Goal: Information Seeking & Learning: Learn about a topic

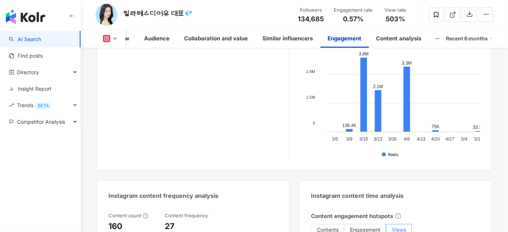
click at [41, 42] on link "AI Search" at bounding box center [25, 39] width 32 height 7
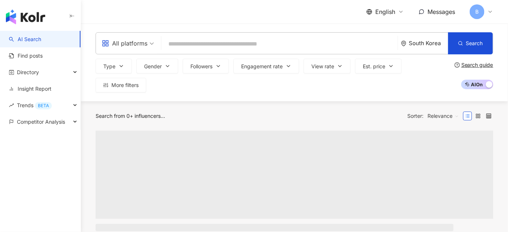
click at [227, 42] on input "search" at bounding box center [279, 44] width 231 height 14
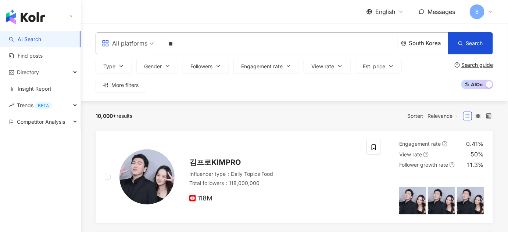
type input "*"
type input "***"
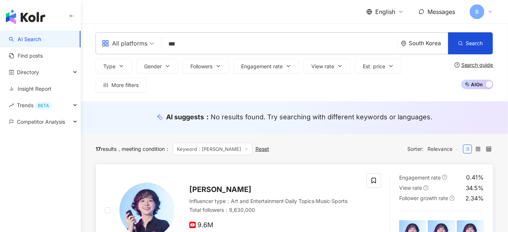
click at [208, 191] on span "[PERSON_NAME]" at bounding box center [220, 189] width 62 height 9
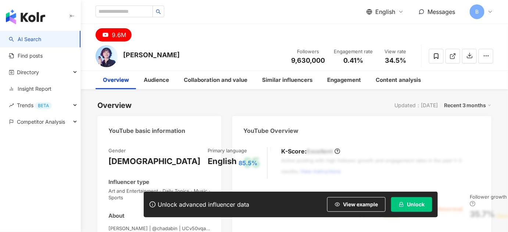
click at [412, 204] on span "Unlock" at bounding box center [416, 205] width 18 height 6
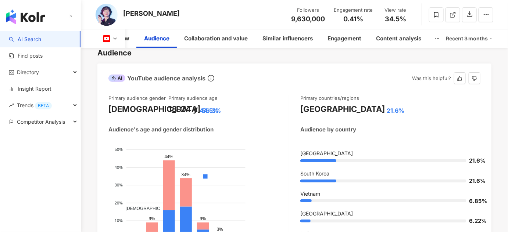
scroll to position [735, 0]
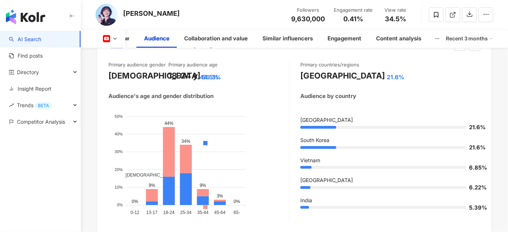
click at [467, 146] on div at bounding box center [389, 147] width 179 height 3
drag, startPoint x: 467, startPoint y: 139, endPoint x: 482, endPoint y: 138, distance: 15.1
click at [481, 144] on div "21.6%" at bounding box center [390, 147] width 180 height 7
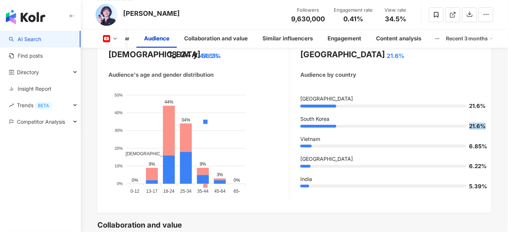
scroll to position [769, 0]
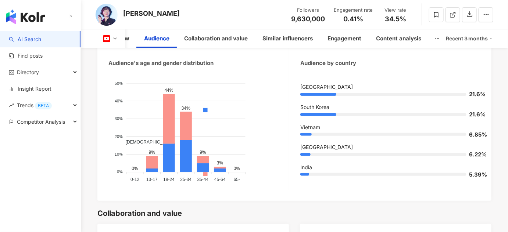
click at [473, 152] on span "6.22%" at bounding box center [475, 155] width 11 height 6
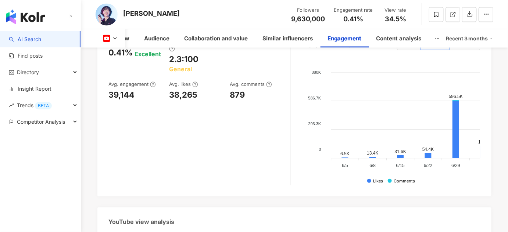
scroll to position [1270, 0]
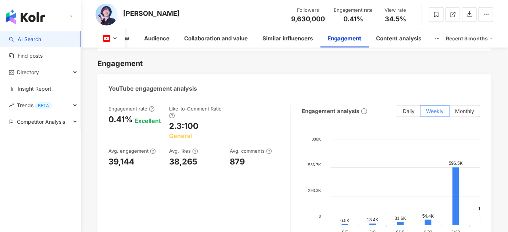
click at [466, 38] on div "Recent 3 months" at bounding box center [469, 39] width 47 height 12
click at [464, 68] on link "Recent 6 months" at bounding box center [472, 70] width 41 height 8
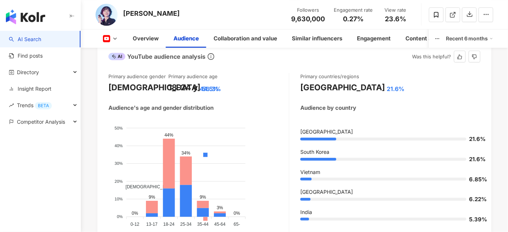
scroll to position [739, 0]
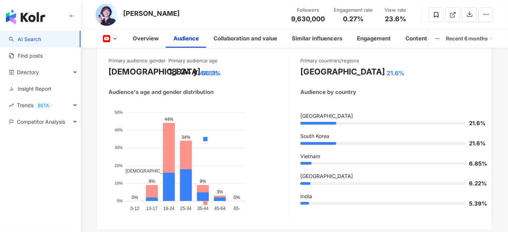
click at [103, 14] on img at bounding box center [107, 15] width 22 height 22
click at [113, 38] on icon at bounding box center [115, 39] width 6 height 6
click at [107, 21] on img at bounding box center [107, 15] width 22 height 22
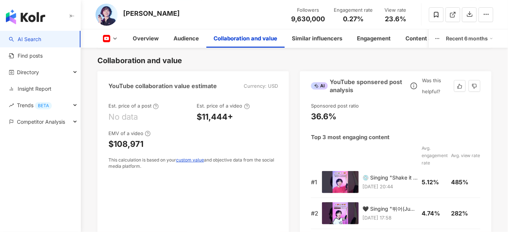
scroll to position [974, 0]
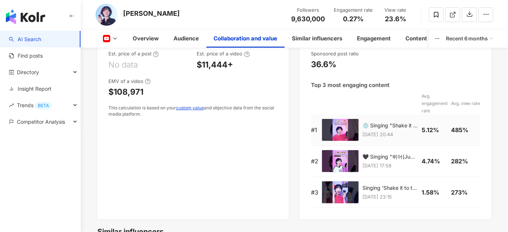
click at [343, 125] on img at bounding box center [340, 130] width 37 height 22
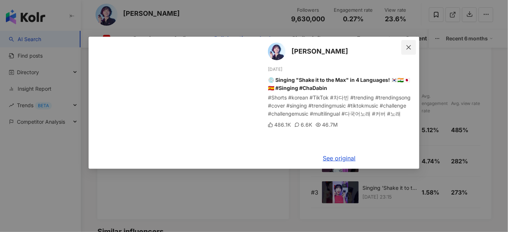
click at [409, 50] on icon "close" at bounding box center [409, 47] width 6 height 6
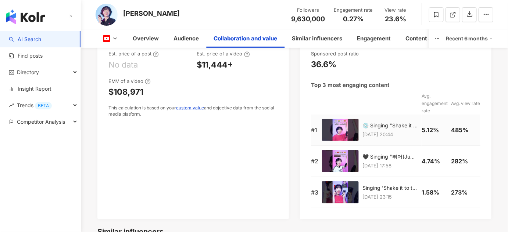
click at [349, 126] on img at bounding box center [340, 130] width 37 height 22
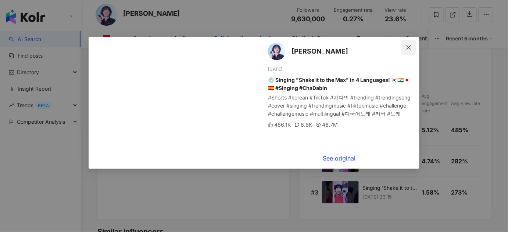
click at [410, 51] on button "Close" at bounding box center [409, 47] width 15 height 15
